Goal: Task Accomplishment & Management: Use online tool/utility

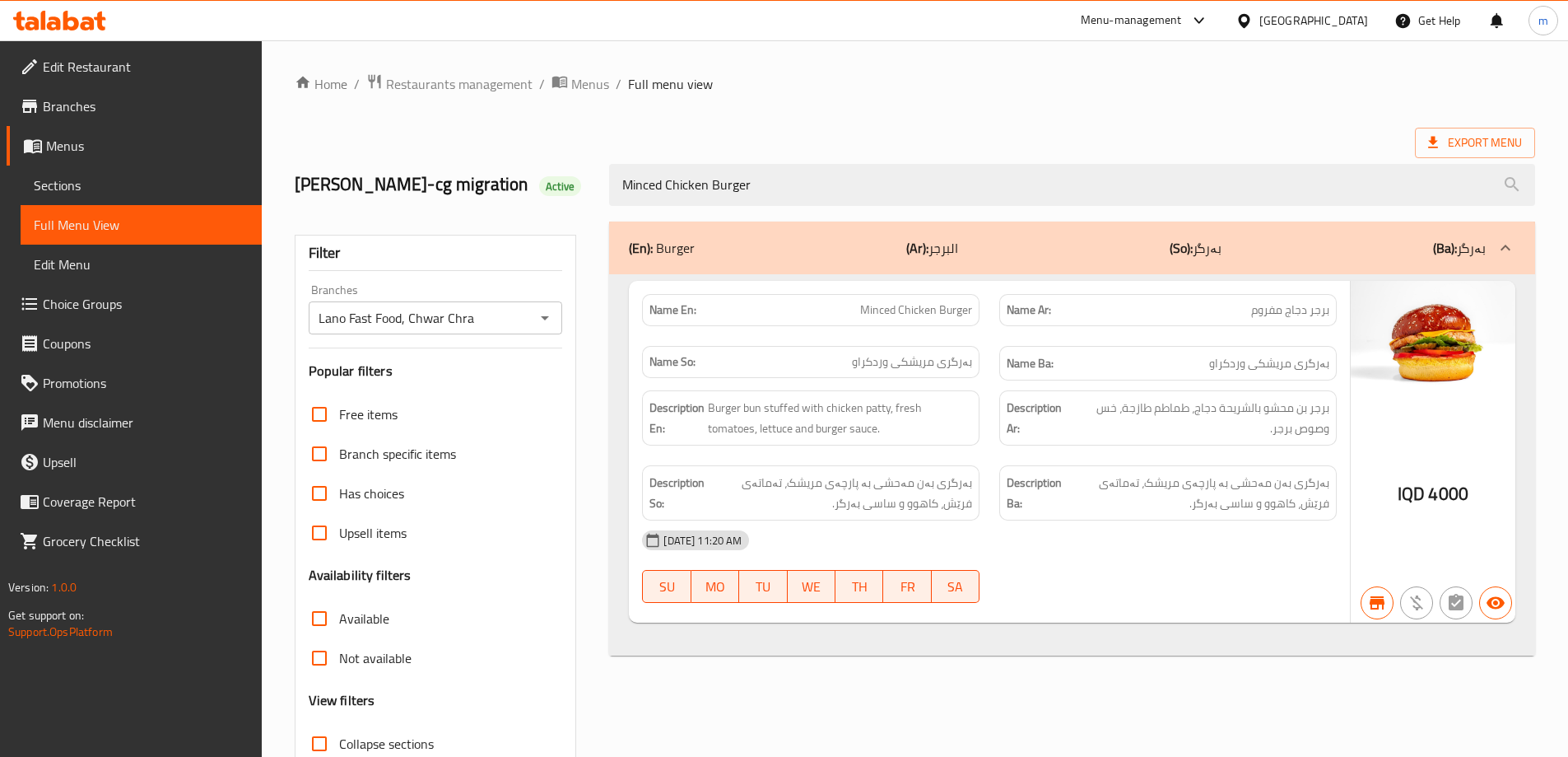
scroll to position [119, 0]
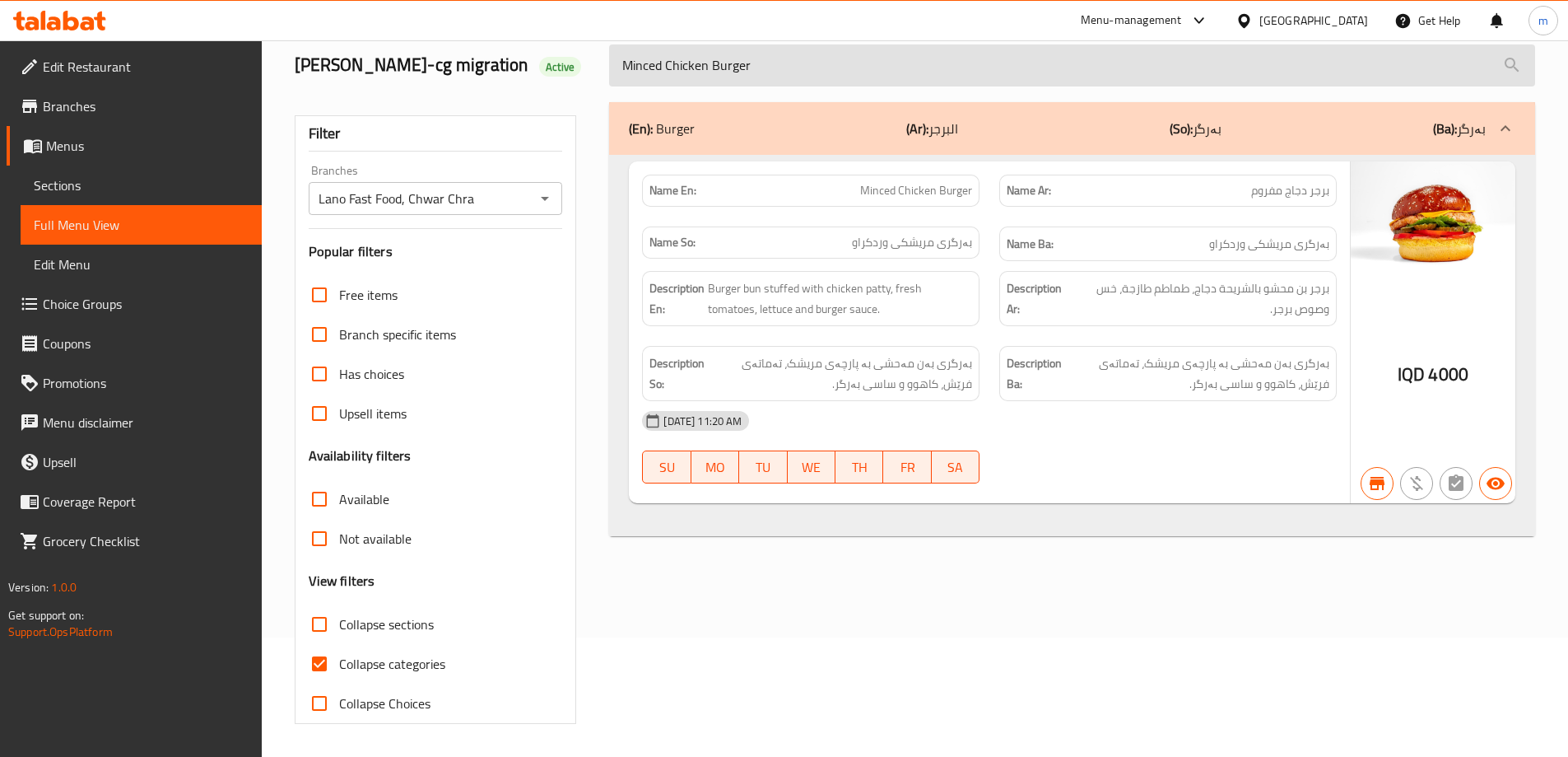
click at [744, 79] on input "Minced Chicken Burger" at bounding box center [1072, 66] width 926 height 42
paste input "eat Shawarma"
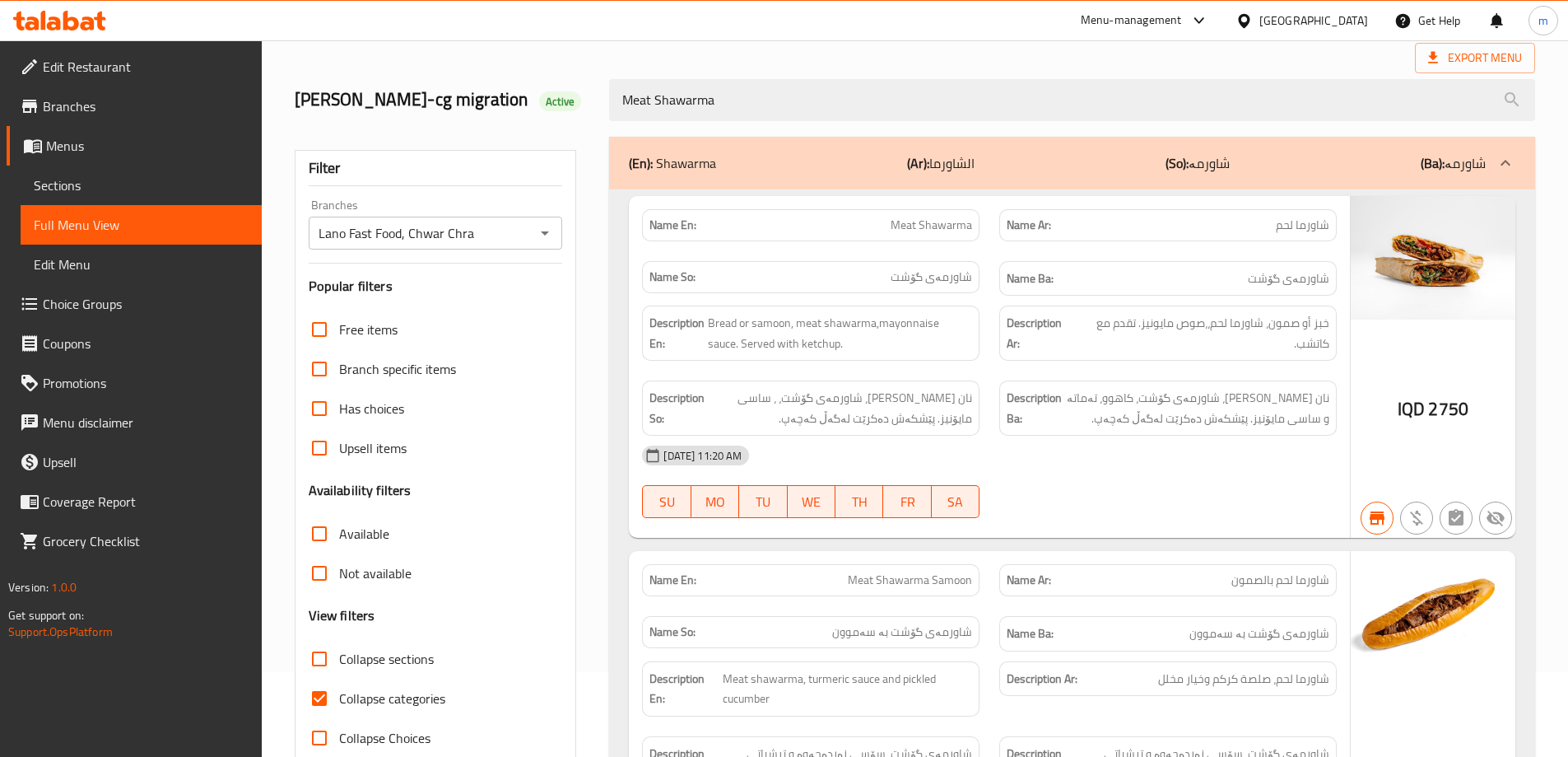
scroll to position [0, 0]
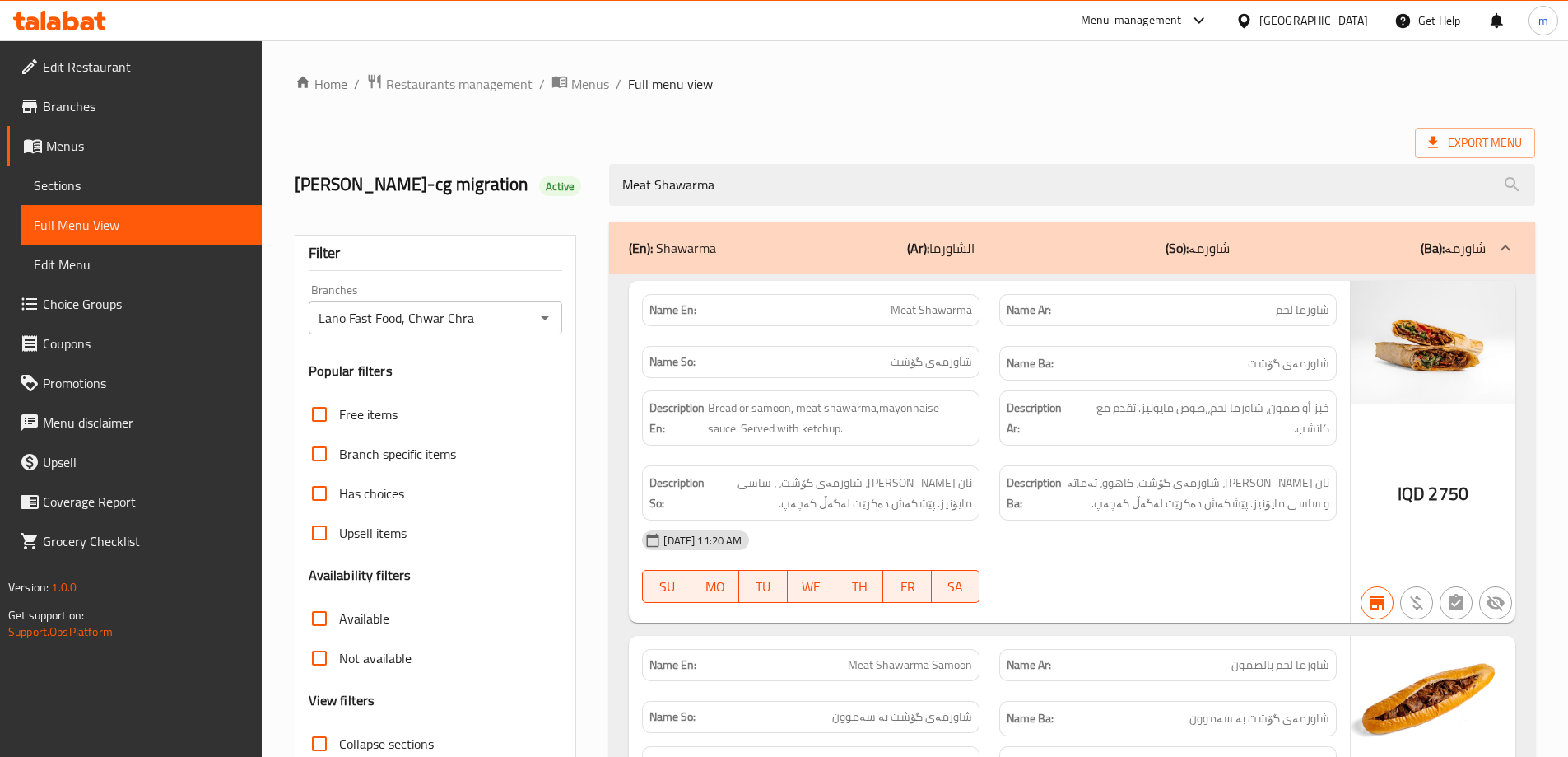
type input "Meat Shawarma"
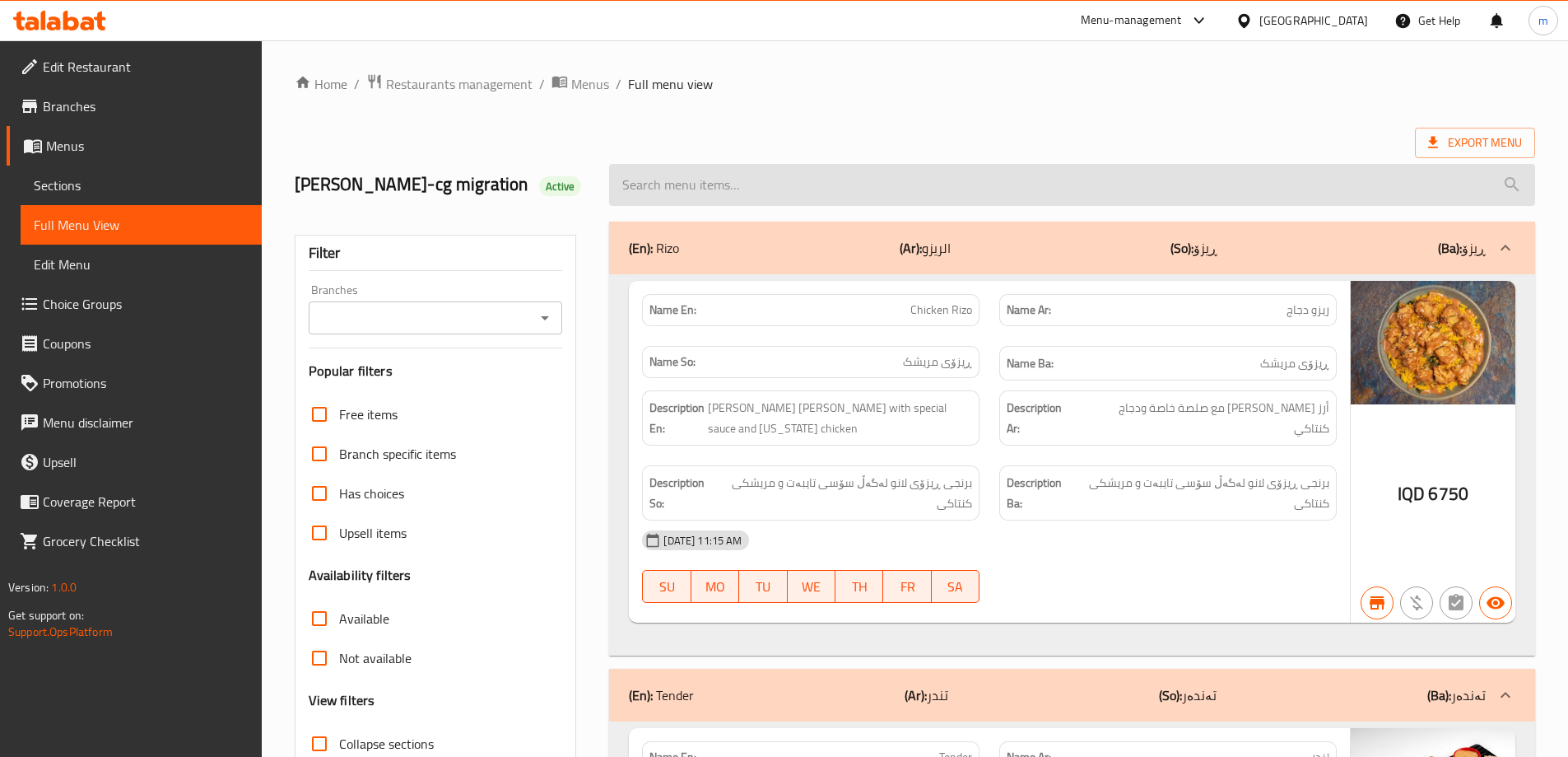
click at [1091, 191] on input "search" at bounding box center [1072, 185] width 926 height 42
paste input "827974"
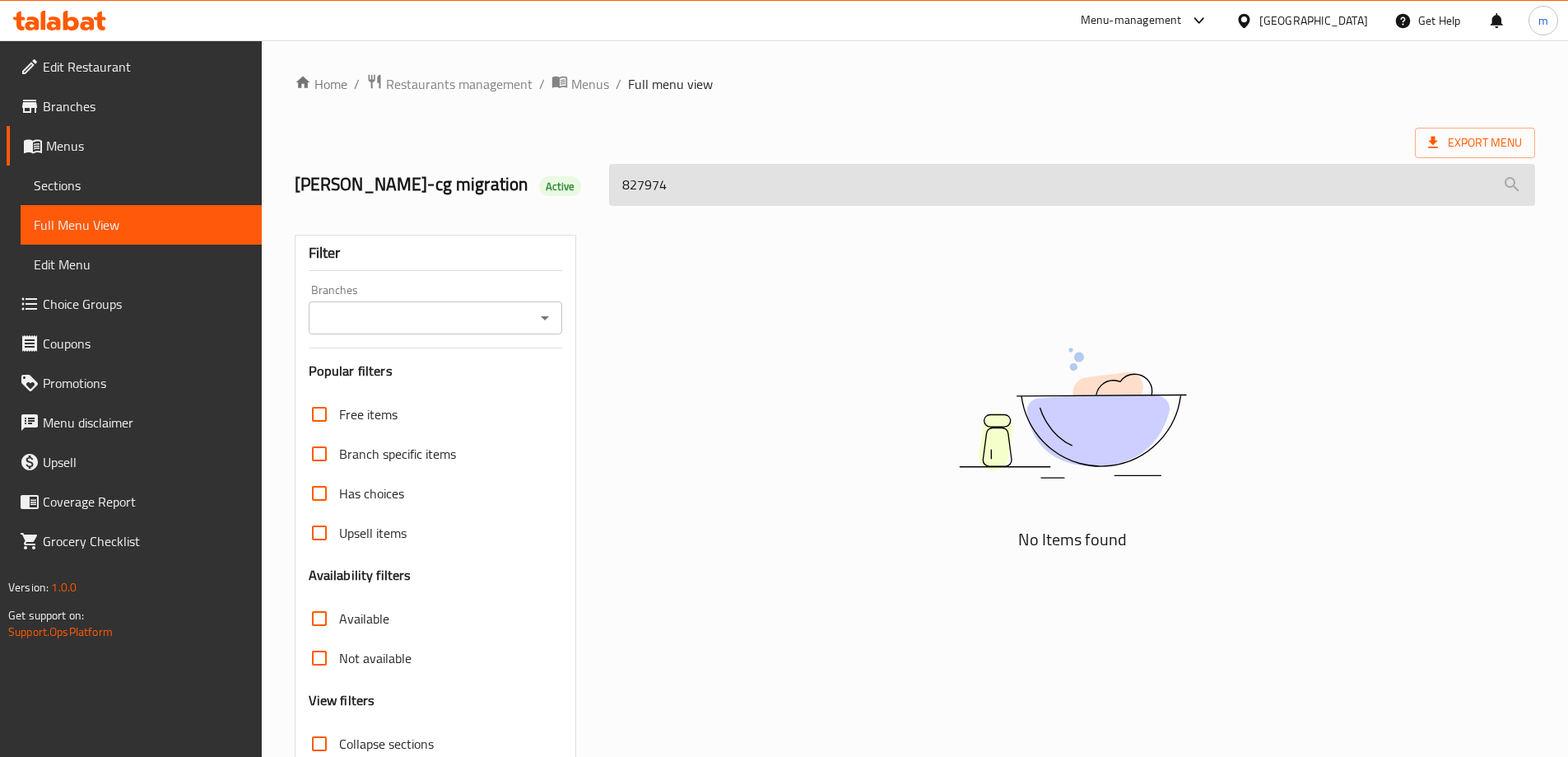
click at [738, 199] on input "827974" at bounding box center [1072, 185] width 926 height 42
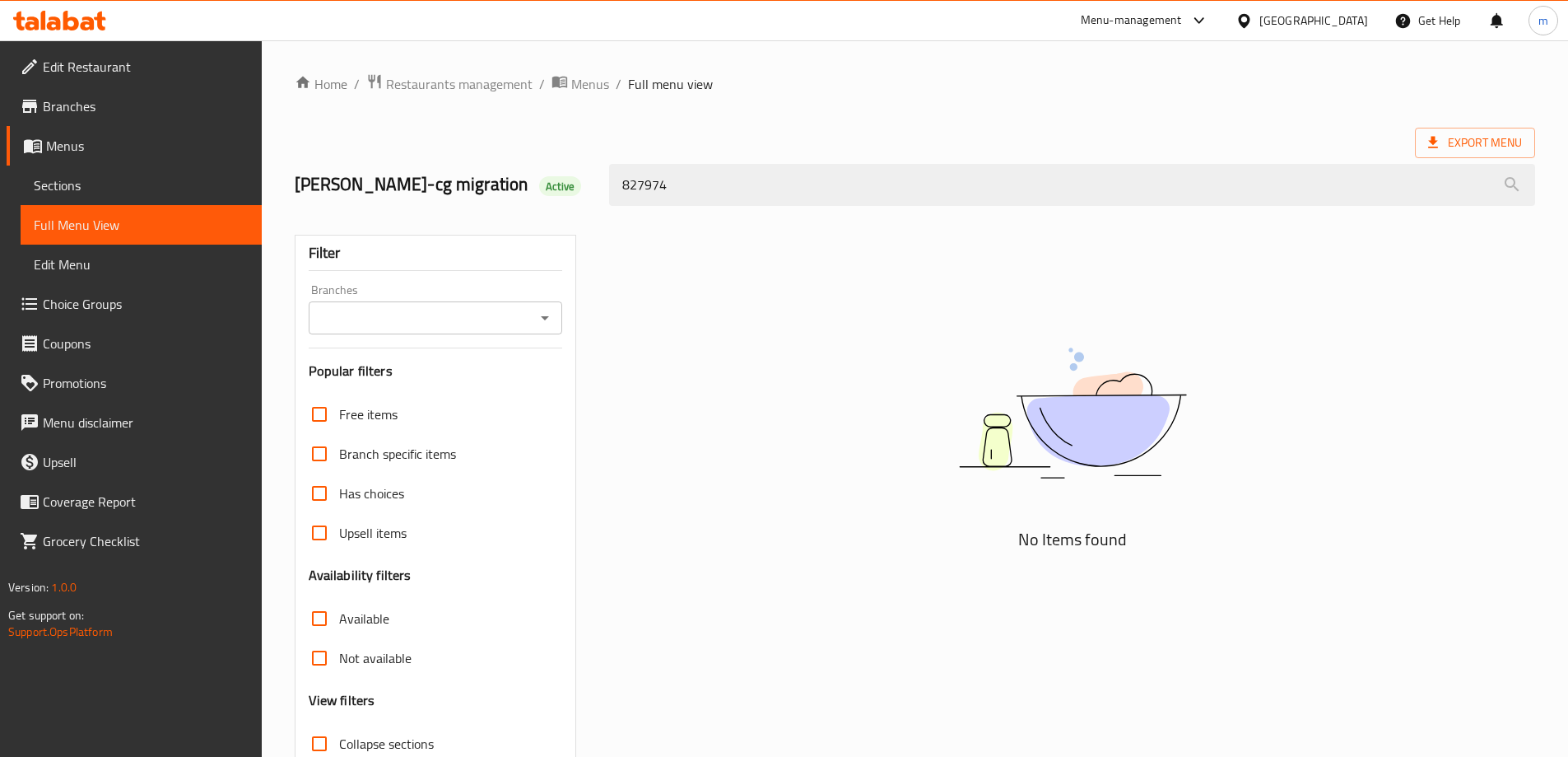
paste input "Meat Shawarma"
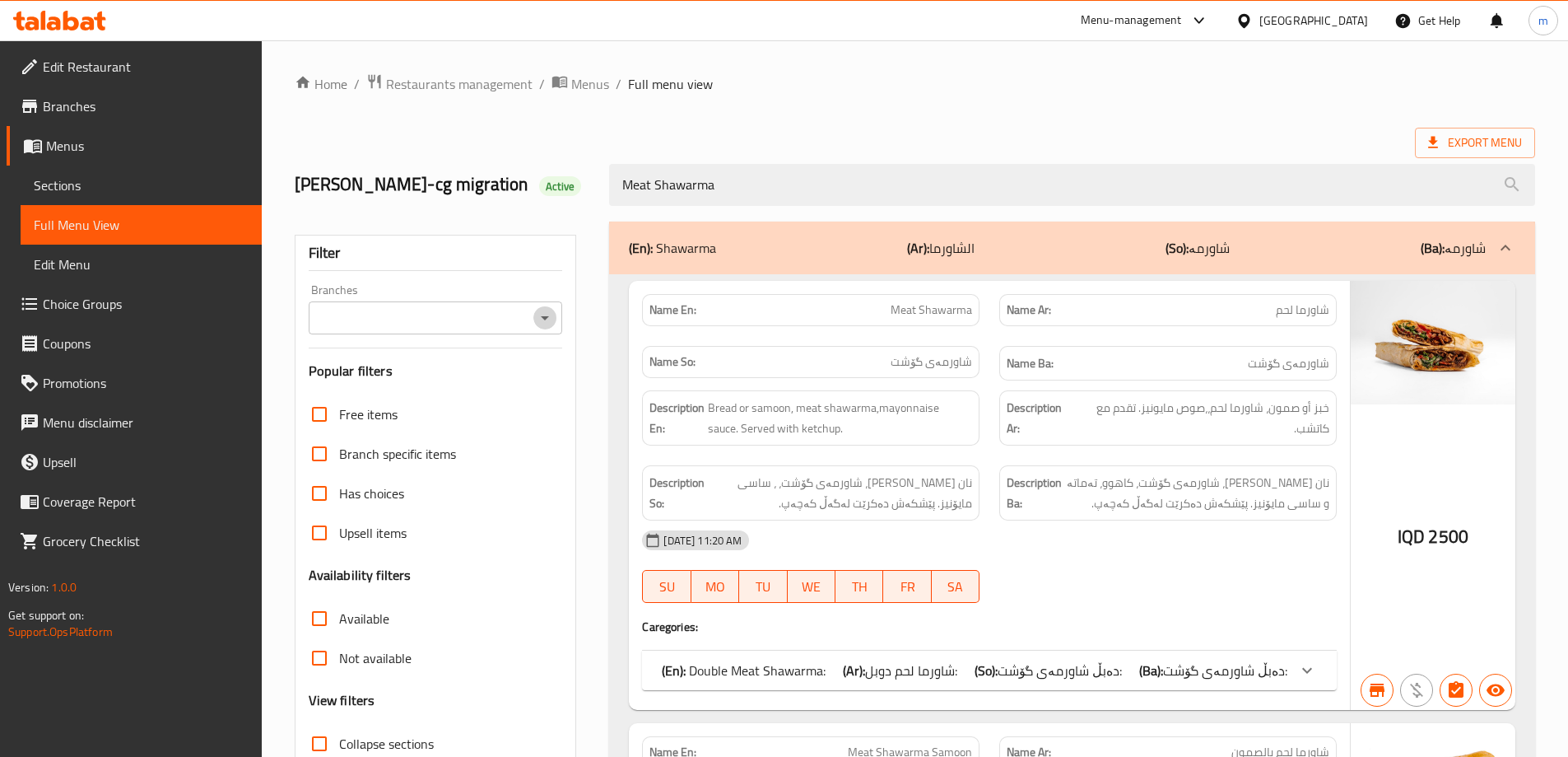
click at [543, 322] on icon "Open" at bounding box center [544, 318] width 20 height 20
type input "Meat Shawarma"
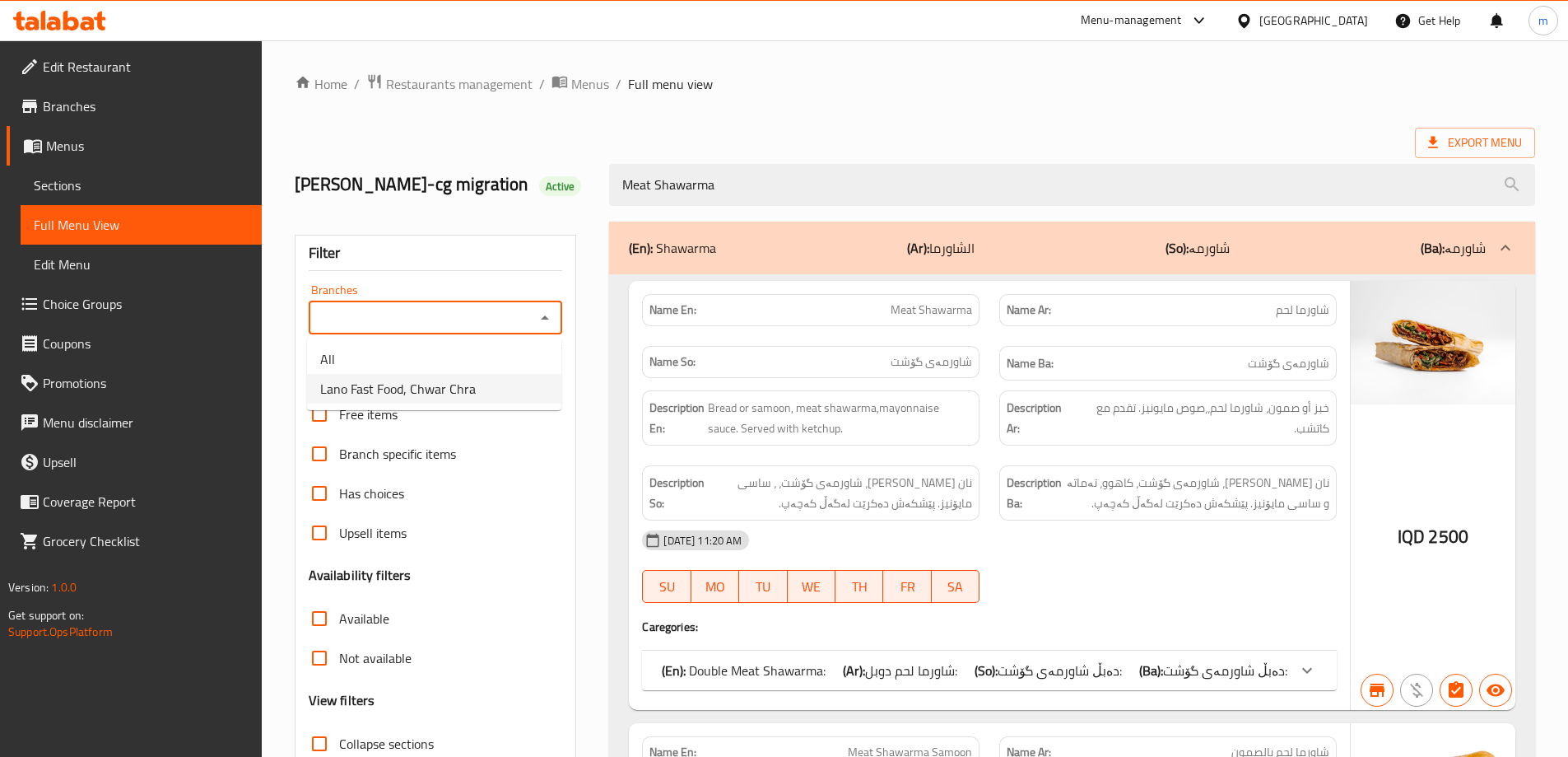
click at [496, 387] on li "Lano Fast Food, Chwar Chra" at bounding box center [435, 389] width 255 height 30
type input "Lano Fast Food, Chwar Chra"
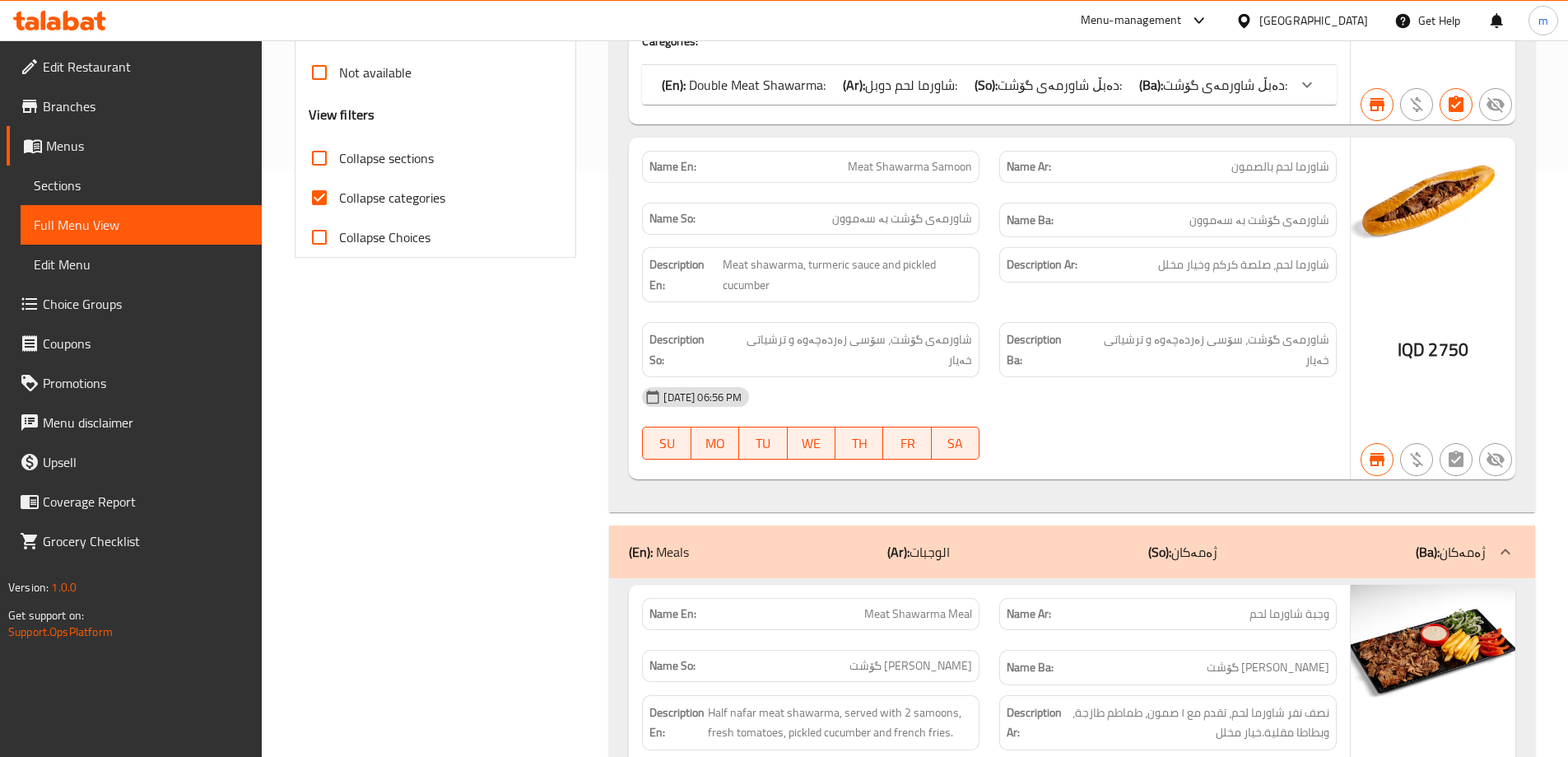
scroll to position [416, 0]
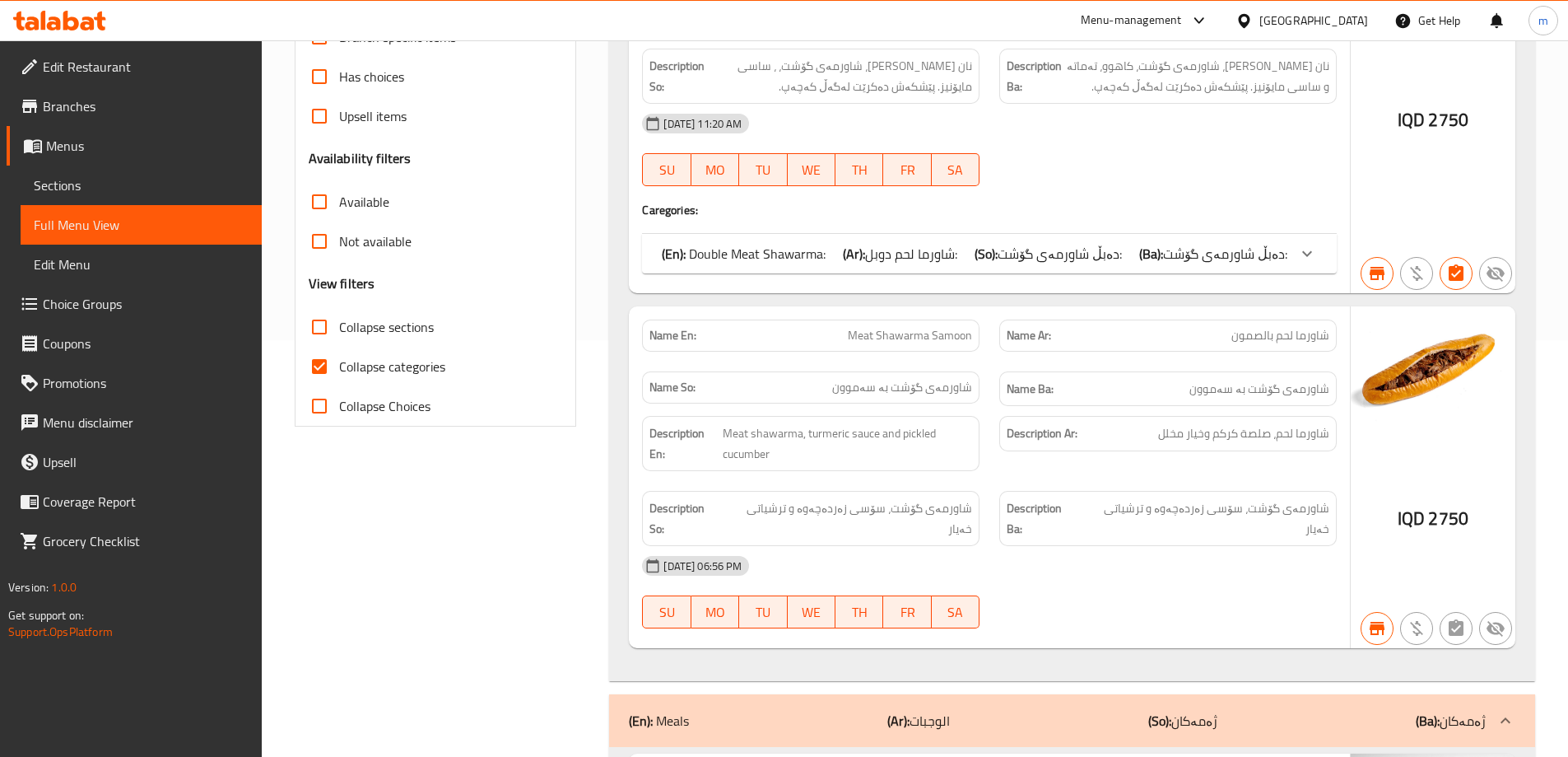
click at [853, 247] on b "(Ar):" at bounding box center [853, 254] width 22 height 25
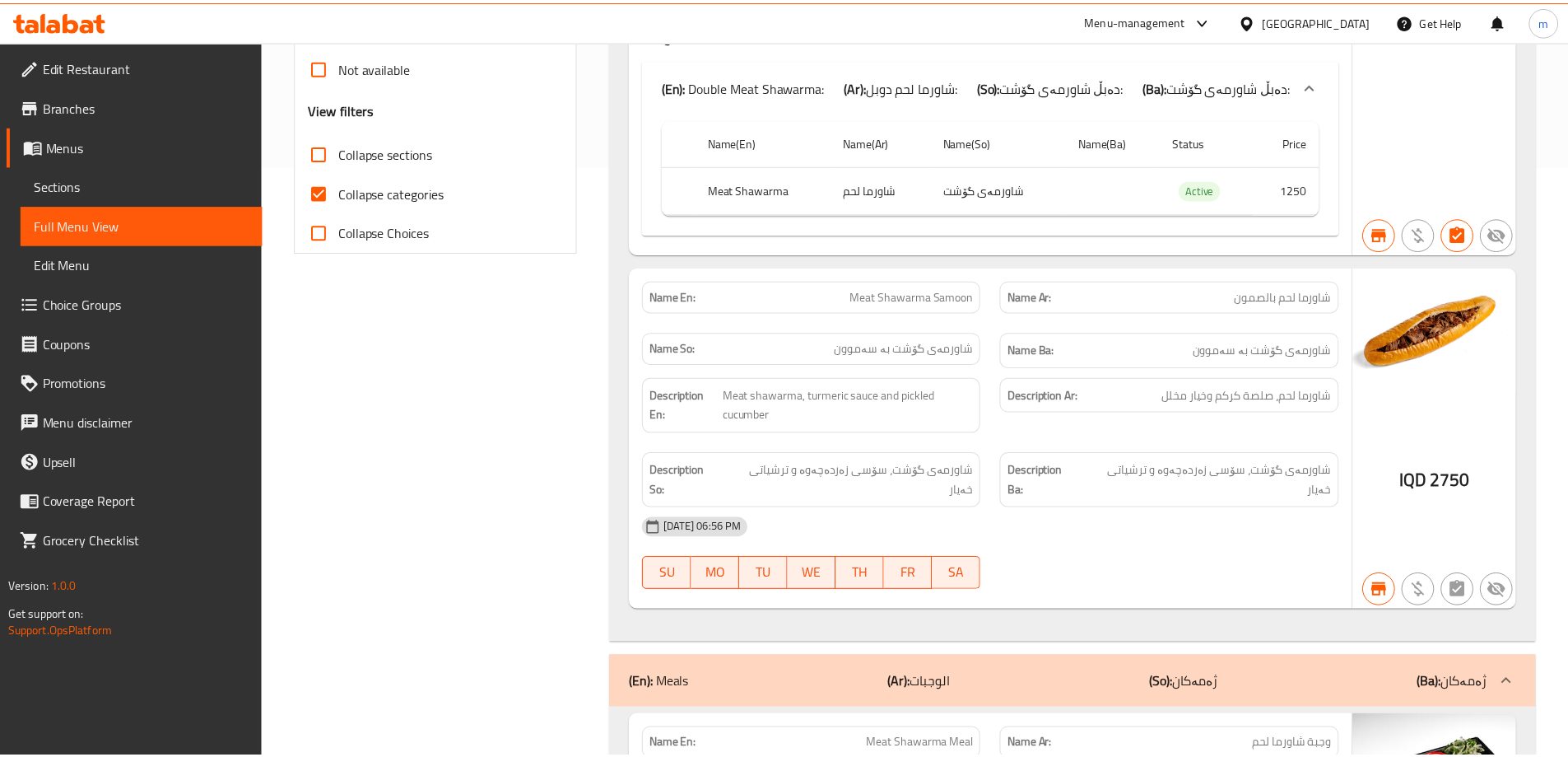
scroll to position [937, 0]
